Goal: Transaction & Acquisition: Purchase product/service

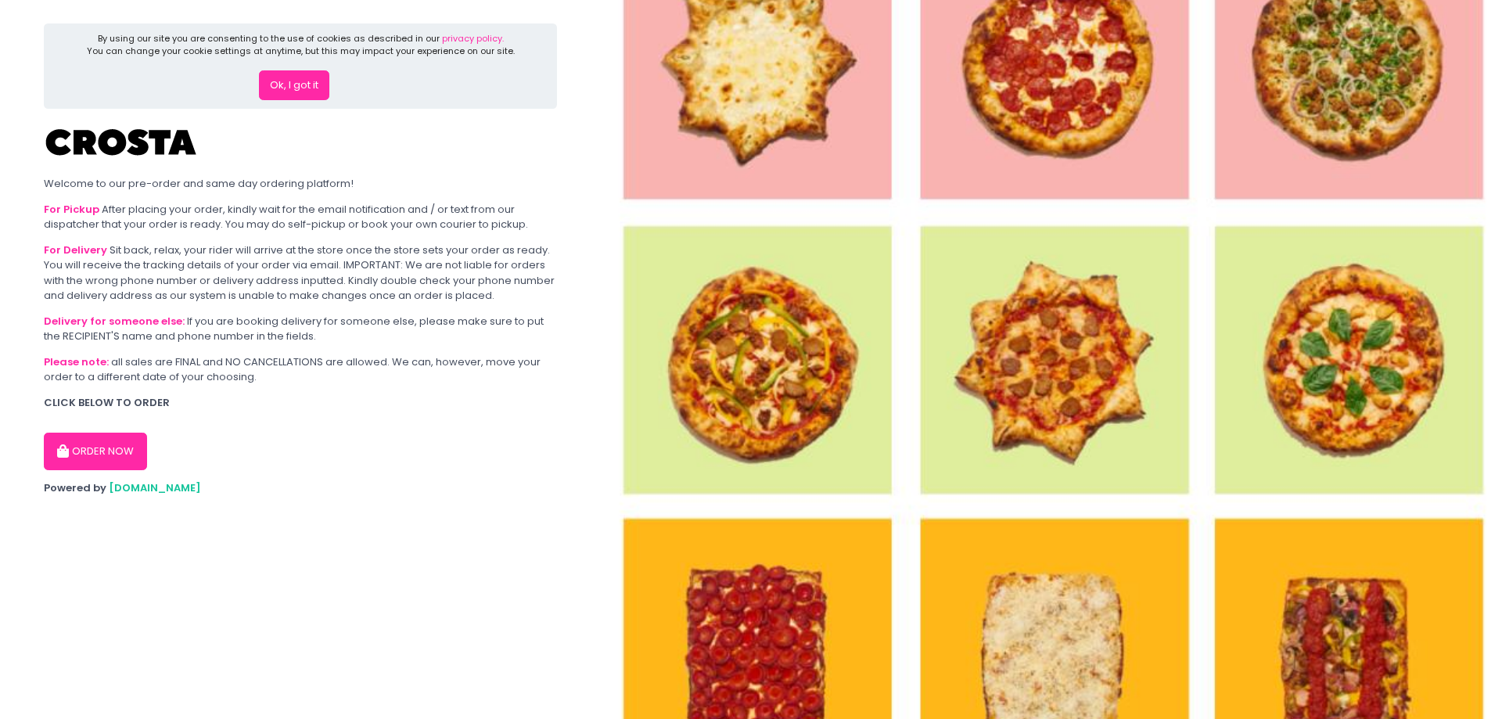
click at [297, 92] on button "Ok, I got it" at bounding box center [294, 85] width 70 height 30
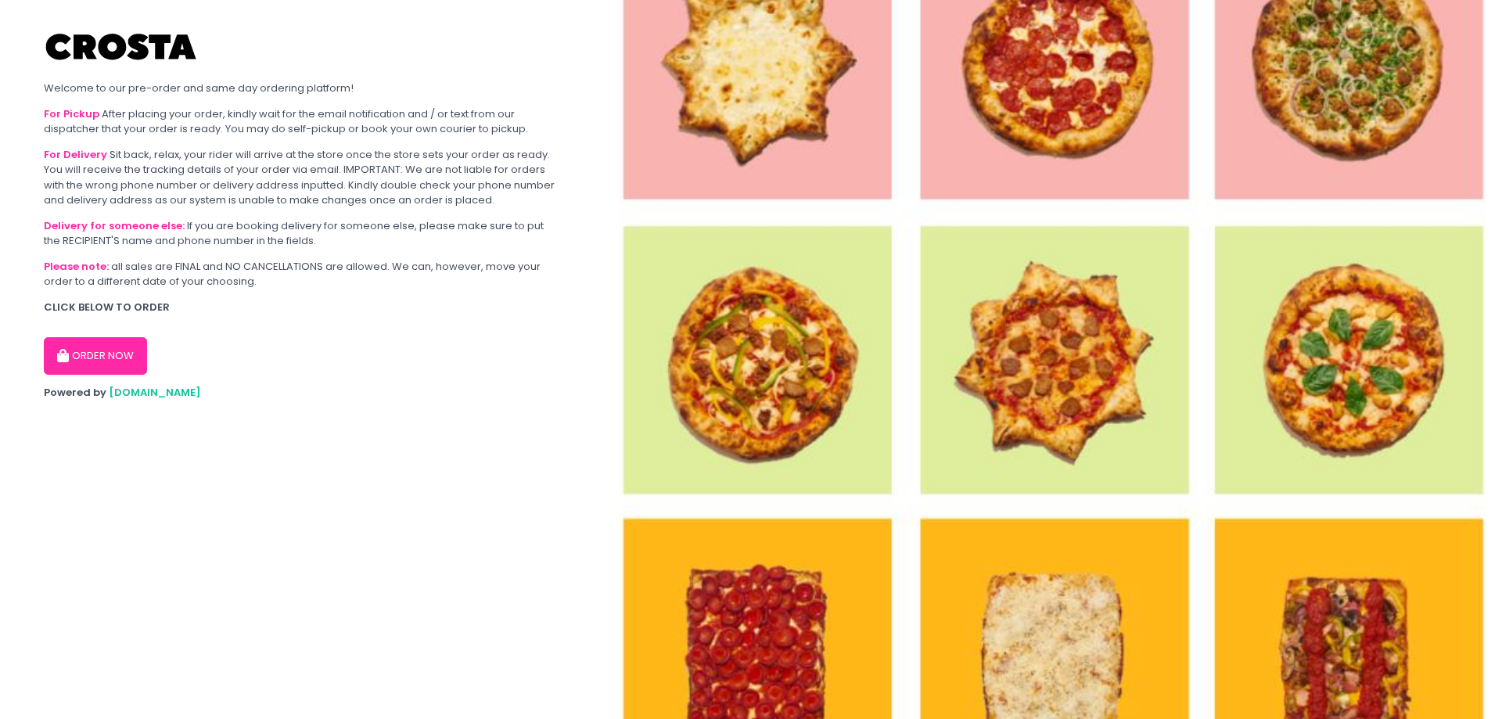
click at [76, 355] on button "ORDER NOW" at bounding box center [95, 356] width 103 height 38
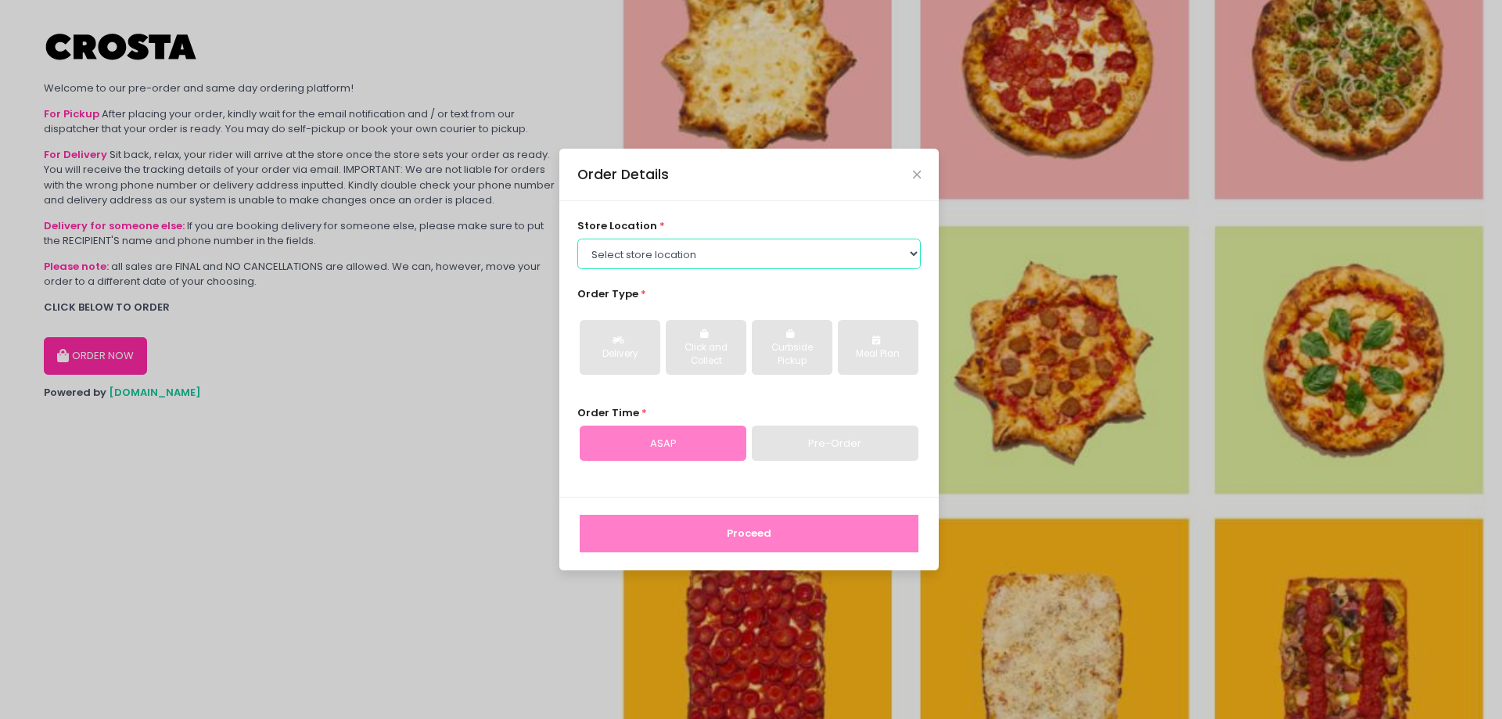
click at [724, 239] on select "Select store location [PERSON_NAME] Pizza - [PERSON_NAME] Pizza - [GEOGRAPHIC_D…" at bounding box center [749, 254] width 344 height 30
select select "5fabb2e53664a8677beaeb89"
click at [577, 239] on select "Select store location [PERSON_NAME] Pizza - [PERSON_NAME] Pizza - [GEOGRAPHIC_D…" at bounding box center [749, 254] width 344 height 30
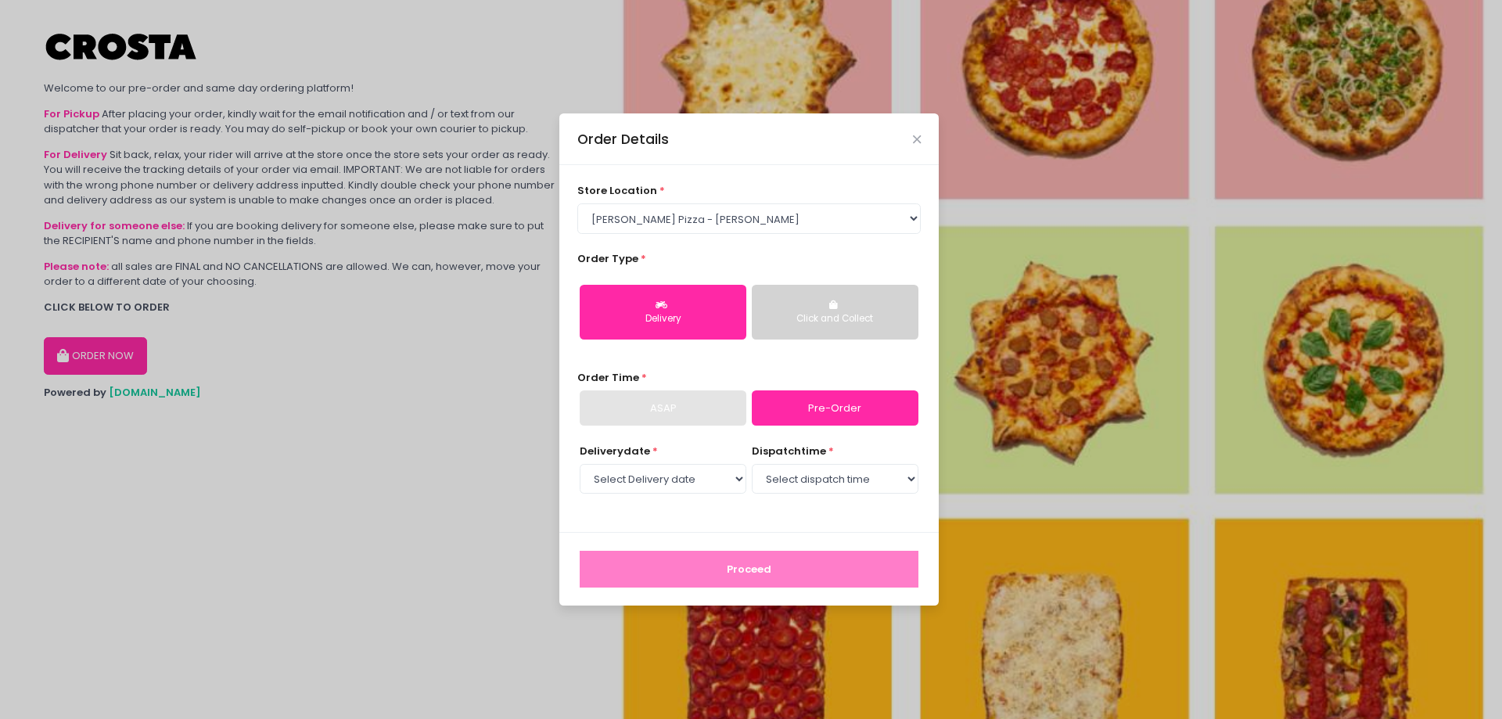
click at [862, 319] on div "Click and Collect" at bounding box center [835, 319] width 145 height 14
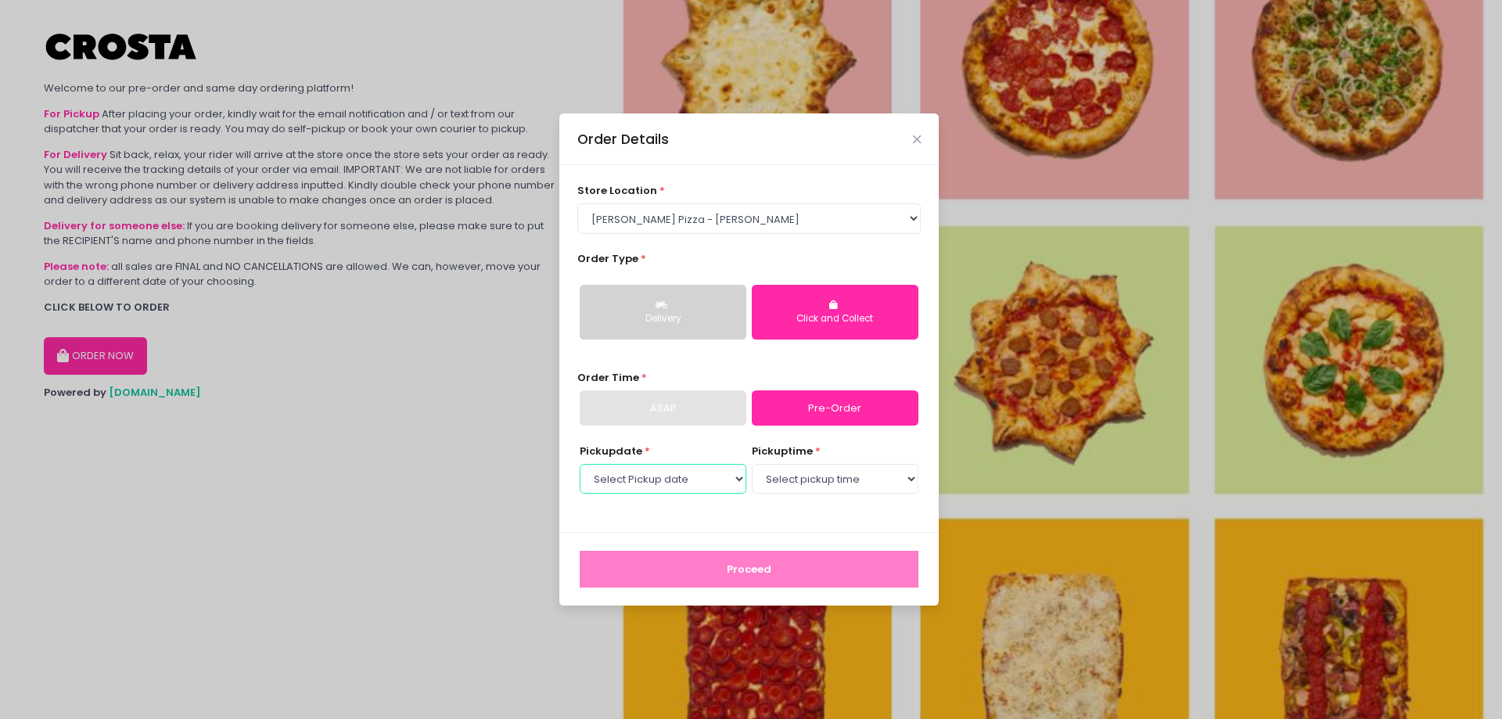
click at [695, 469] on select "Select Pickup date [DATE] [DATE] [DATE]" at bounding box center [663, 479] width 167 height 30
select select "[DATE]"
click at [580, 464] on select "Select Pickup date [DATE] [DATE] [DATE]" at bounding box center [663, 479] width 167 height 30
click at [778, 486] on select "Select pickup time 12:00 PM - 12:30 PM 12:30 PM - 01:00 PM 01:00 PM - 01:30 PM …" at bounding box center [835, 479] width 167 height 30
select select "12:00"
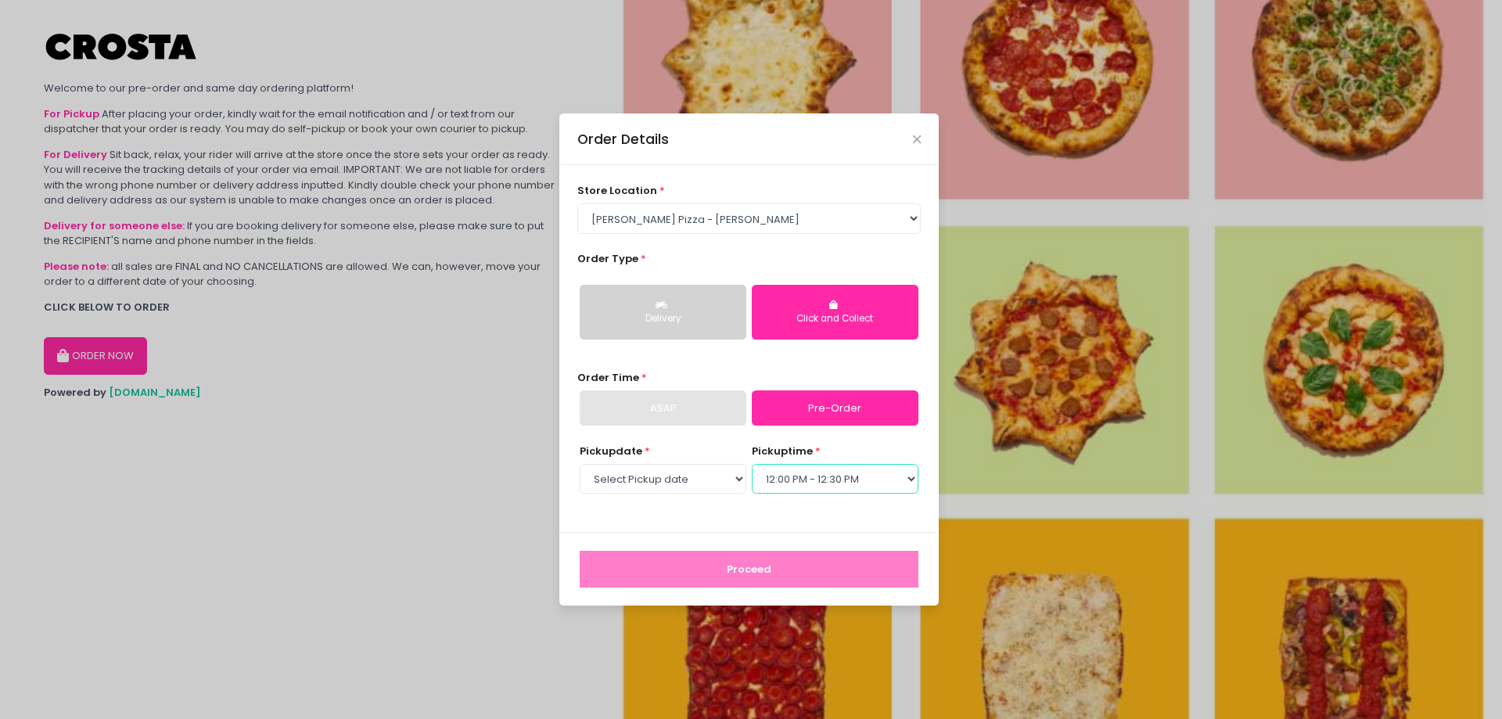
click at [752, 464] on select "Select pickup time 12:00 PM - 12:30 PM 12:30 PM - 01:00 PM 01:00 PM - 01:30 PM …" at bounding box center [835, 479] width 167 height 30
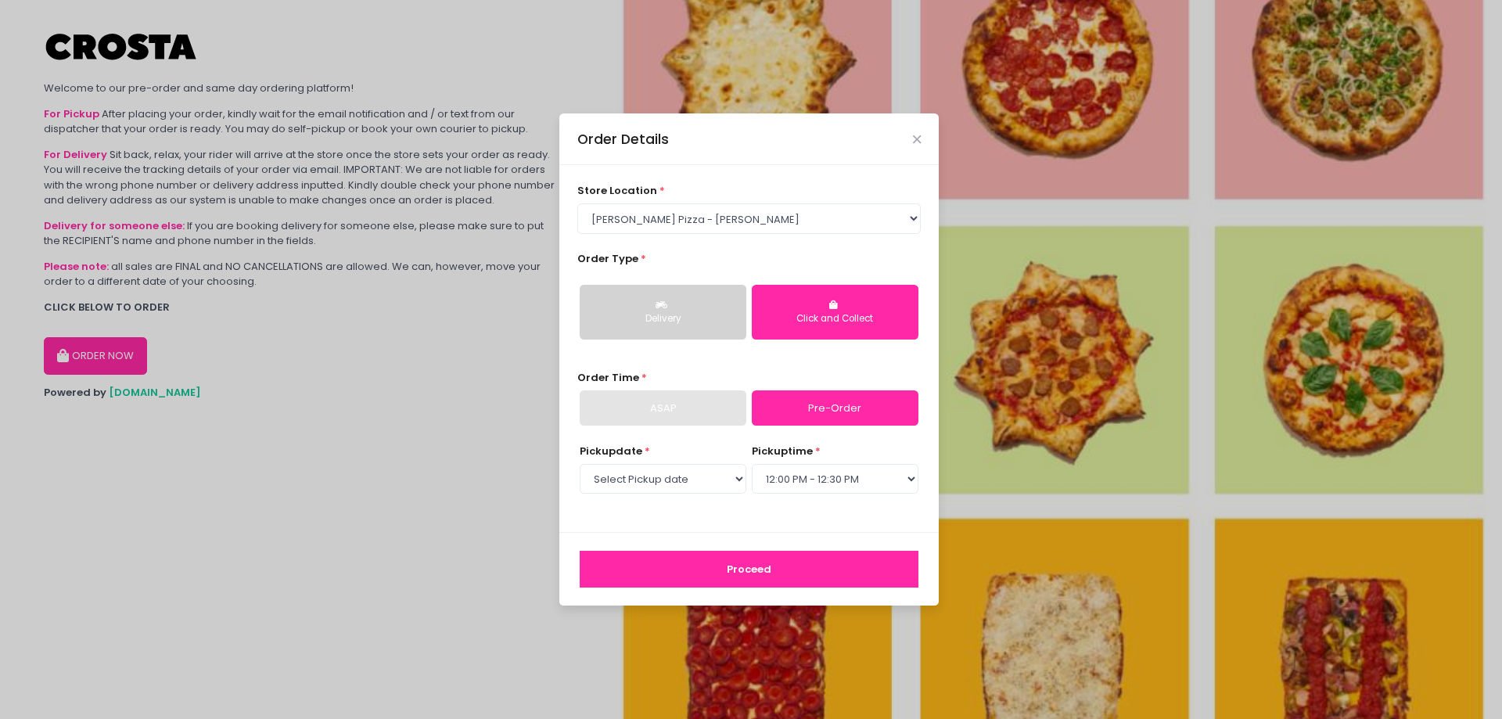
click at [794, 554] on button "Proceed" at bounding box center [749, 570] width 339 height 38
